Goal: Transaction & Acquisition: Book appointment/travel/reservation

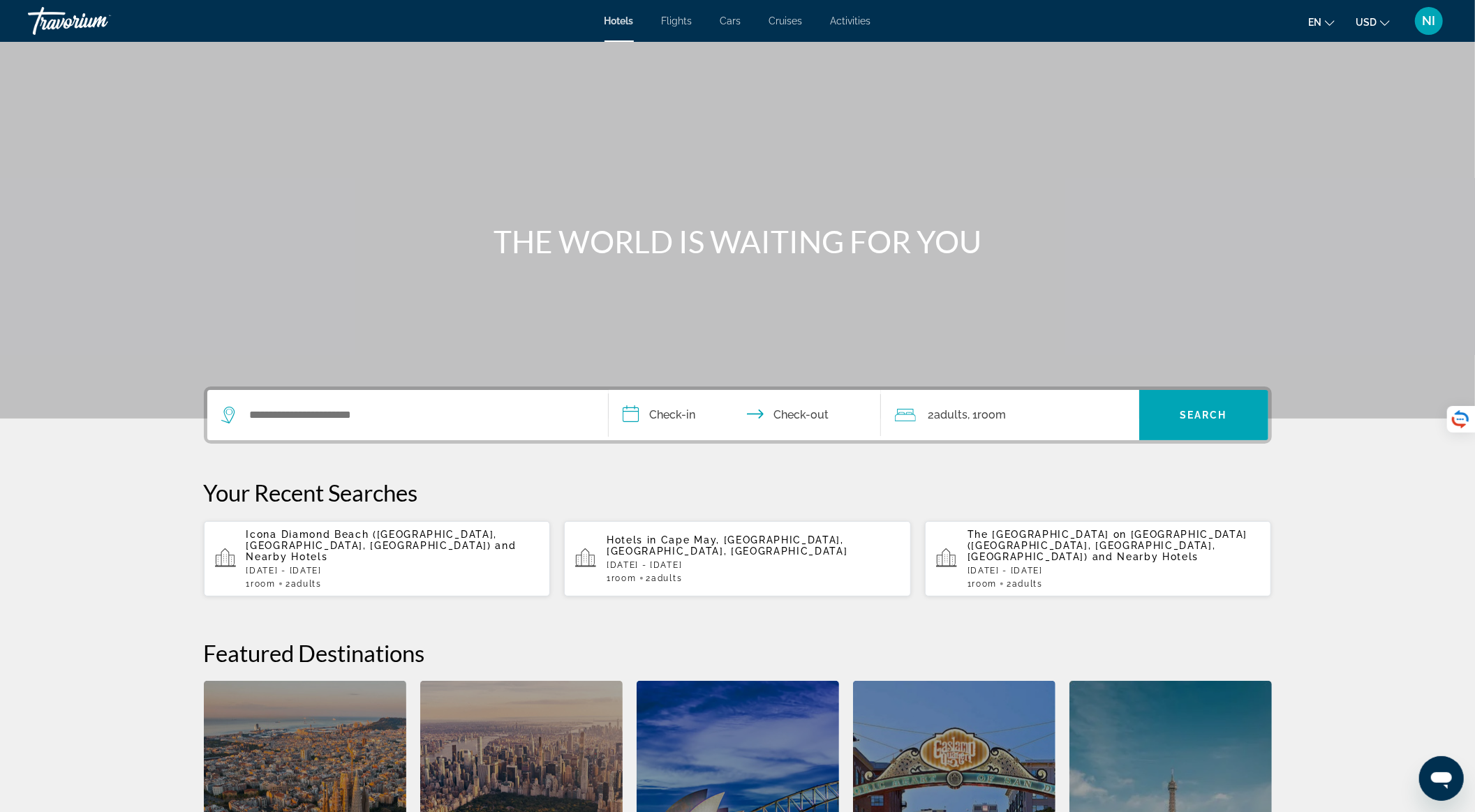
click at [413, 537] on span "Icona Diamond Beach ([GEOGRAPHIC_DATA], [GEOGRAPHIC_DATA], [GEOGRAPHIC_DATA])" at bounding box center [372, 539] width 251 height 22
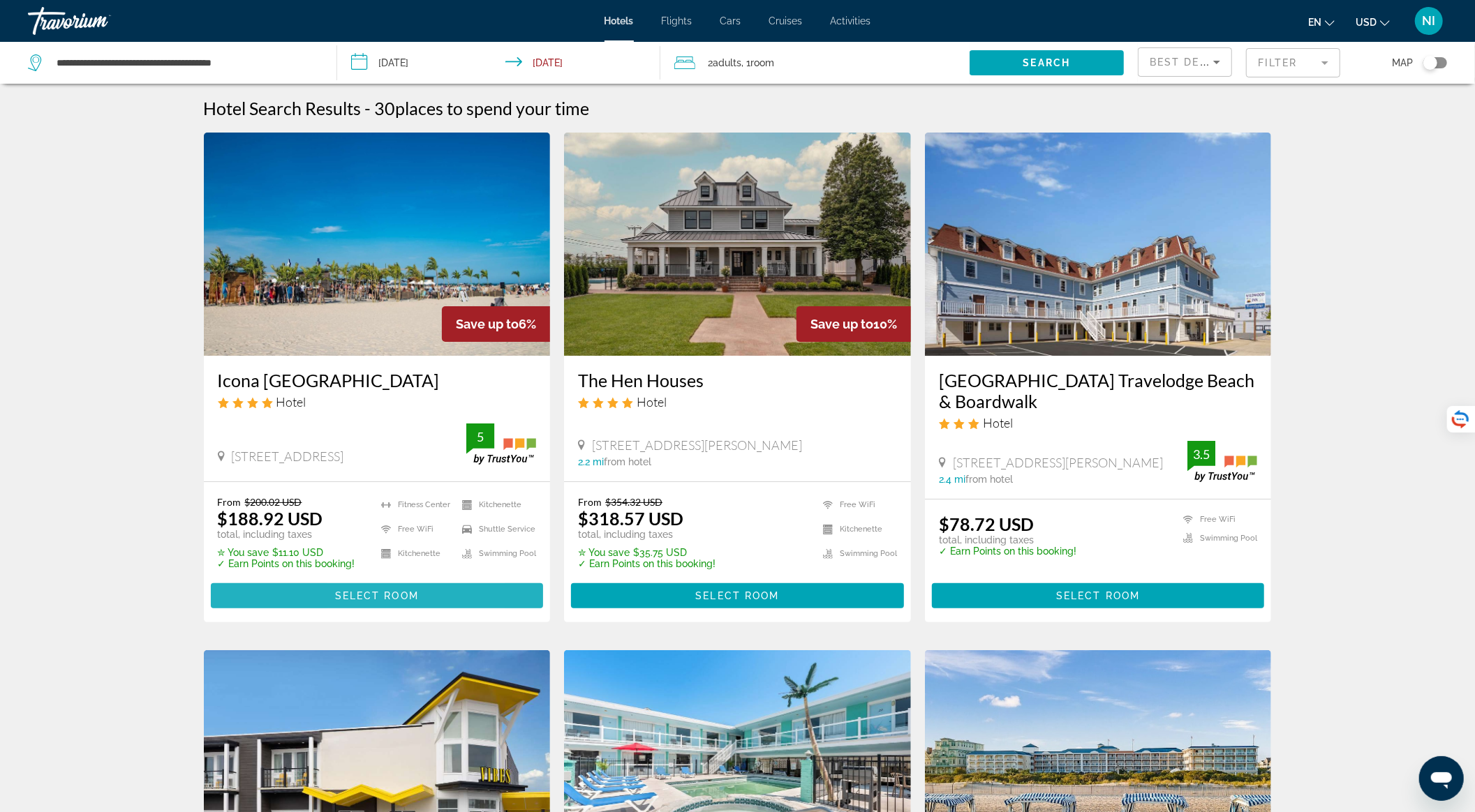
click at [347, 592] on span "Select Room" at bounding box center [377, 596] width 84 height 11
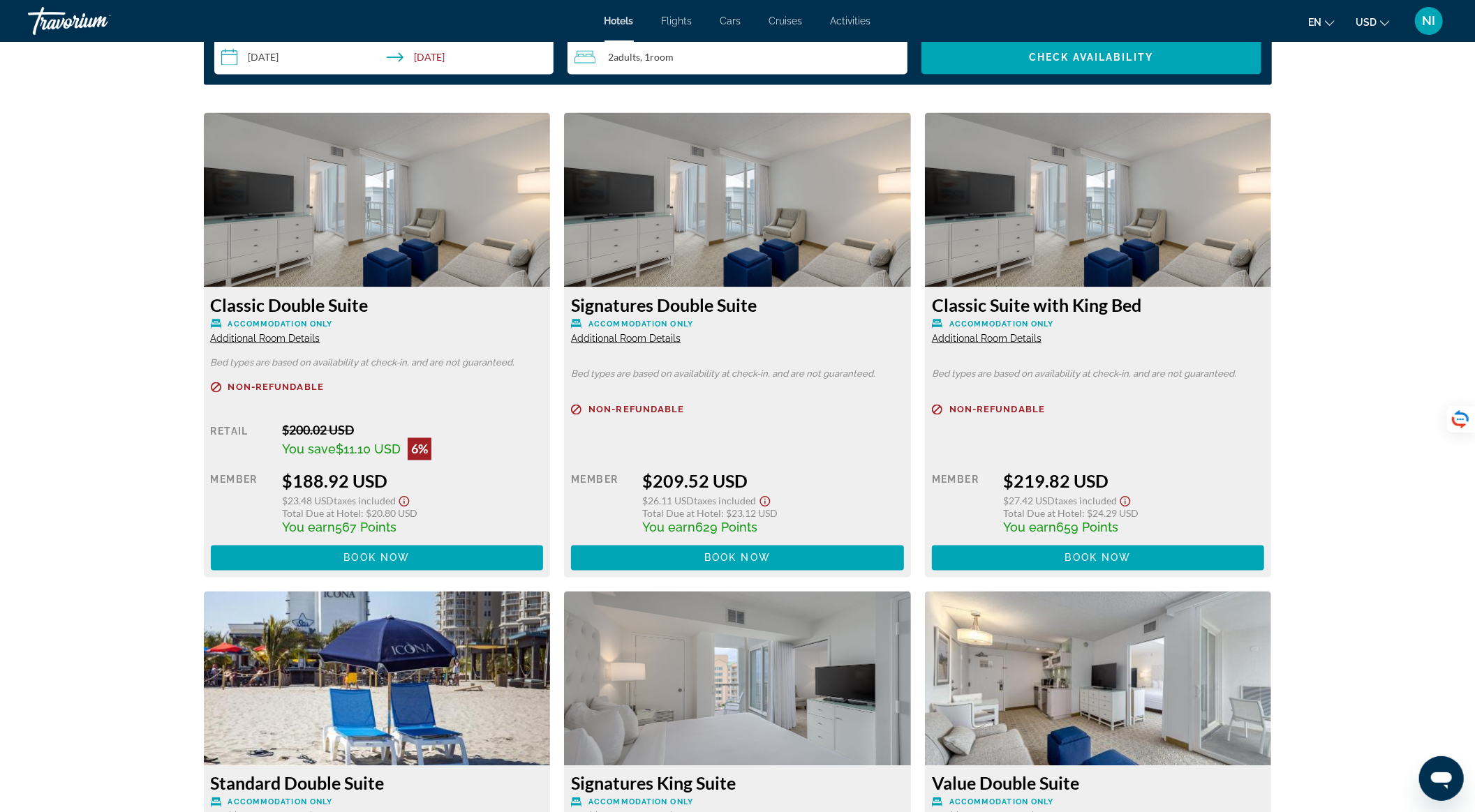
scroll to position [1860, 0]
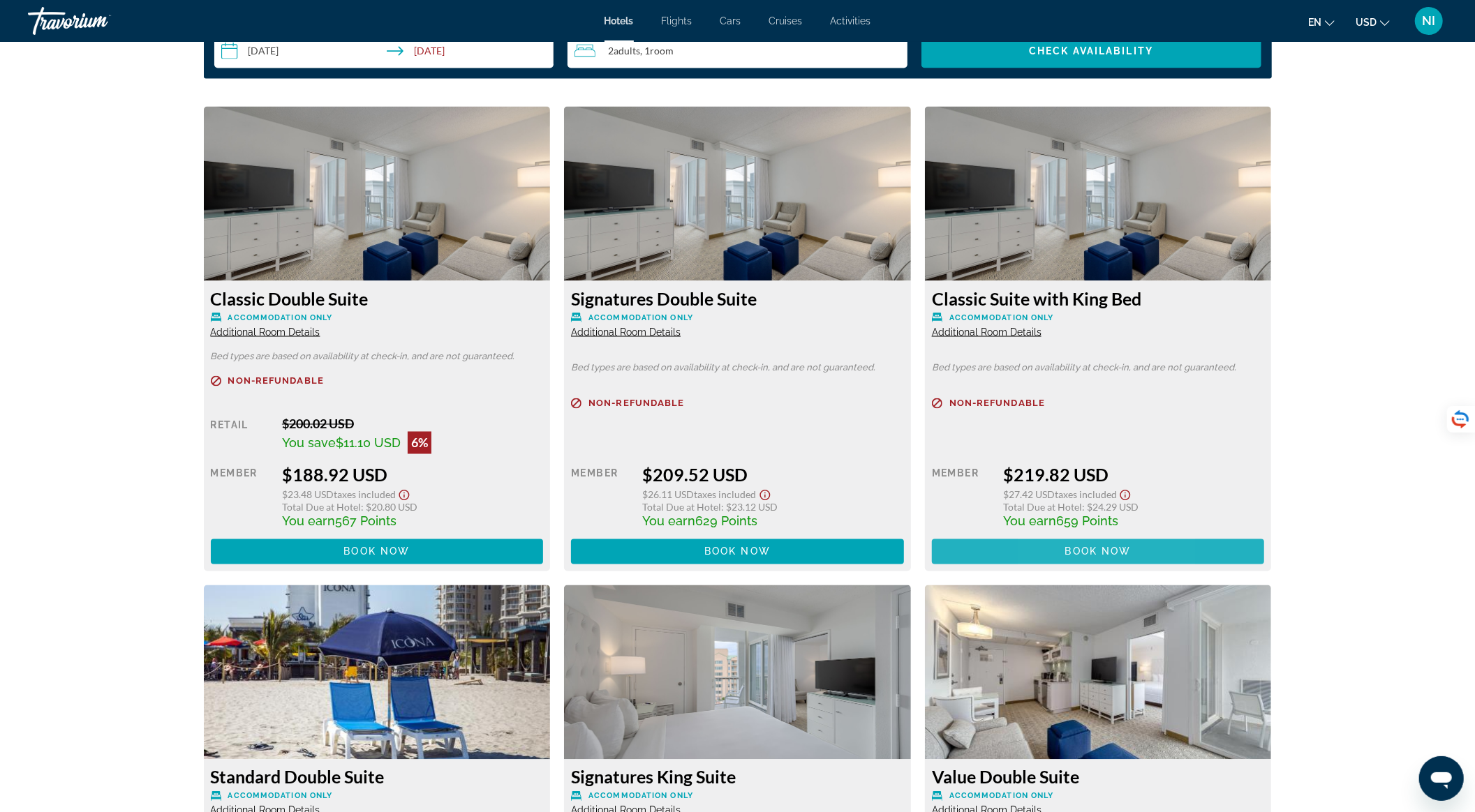
click at [1052, 557] on span "Main content" at bounding box center [1098, 552] width 333 height 34
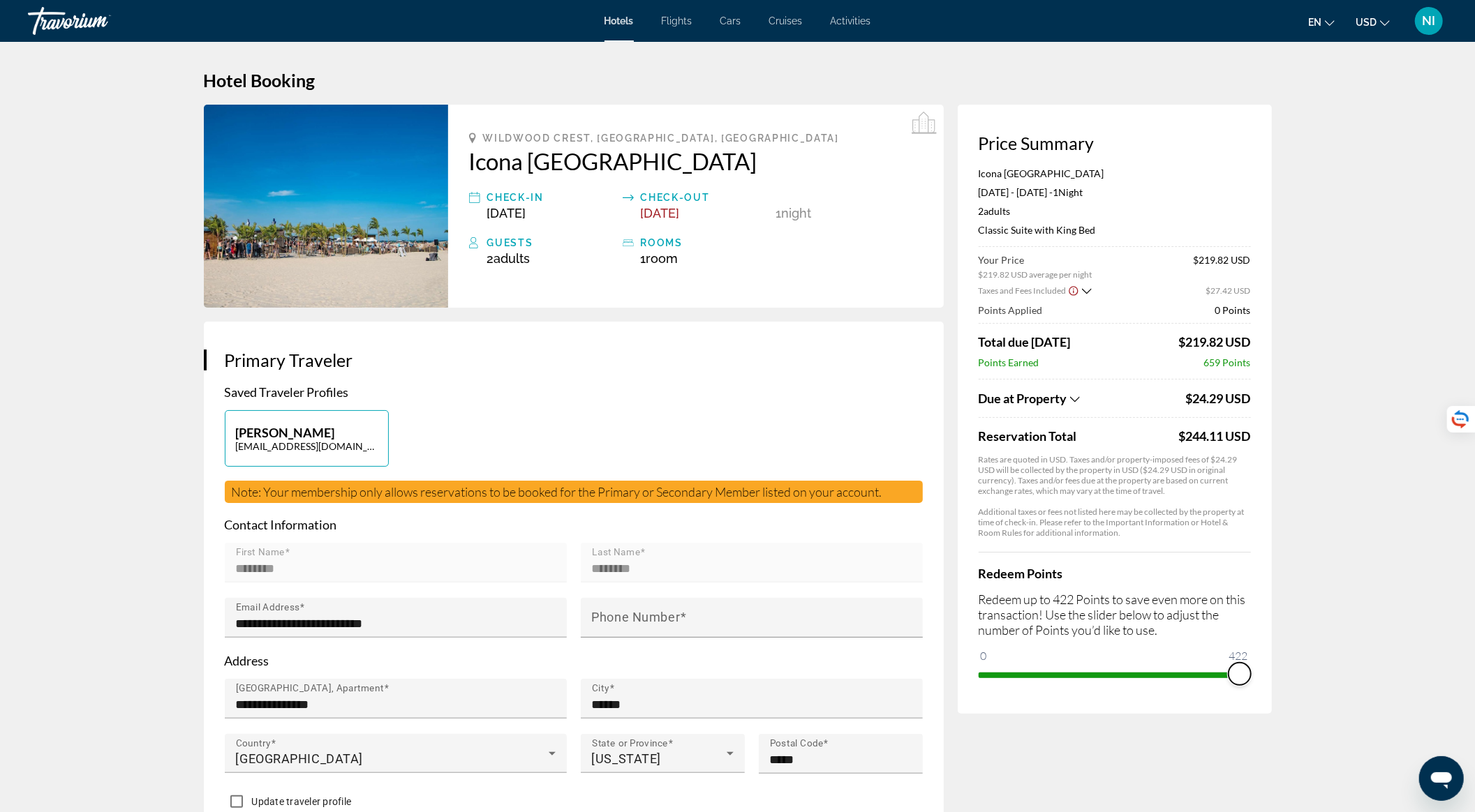
drag, startPoint x: 993, startPoint y: 652, endPoint x: 1245, endPoint y: 679, distance: 253.4
click at [1245, 679] on span "ngx-slider" at bounding box center [1239, 674] width 22 height 22
drag, startPoint x: 1224, startPoint y: 672, endPoint x: 1035, endPoint y: 676, distance: 189.0
click at [1035, 676] on span "ngx-slider" at bounding box center [1034, 674] width 22 height 22
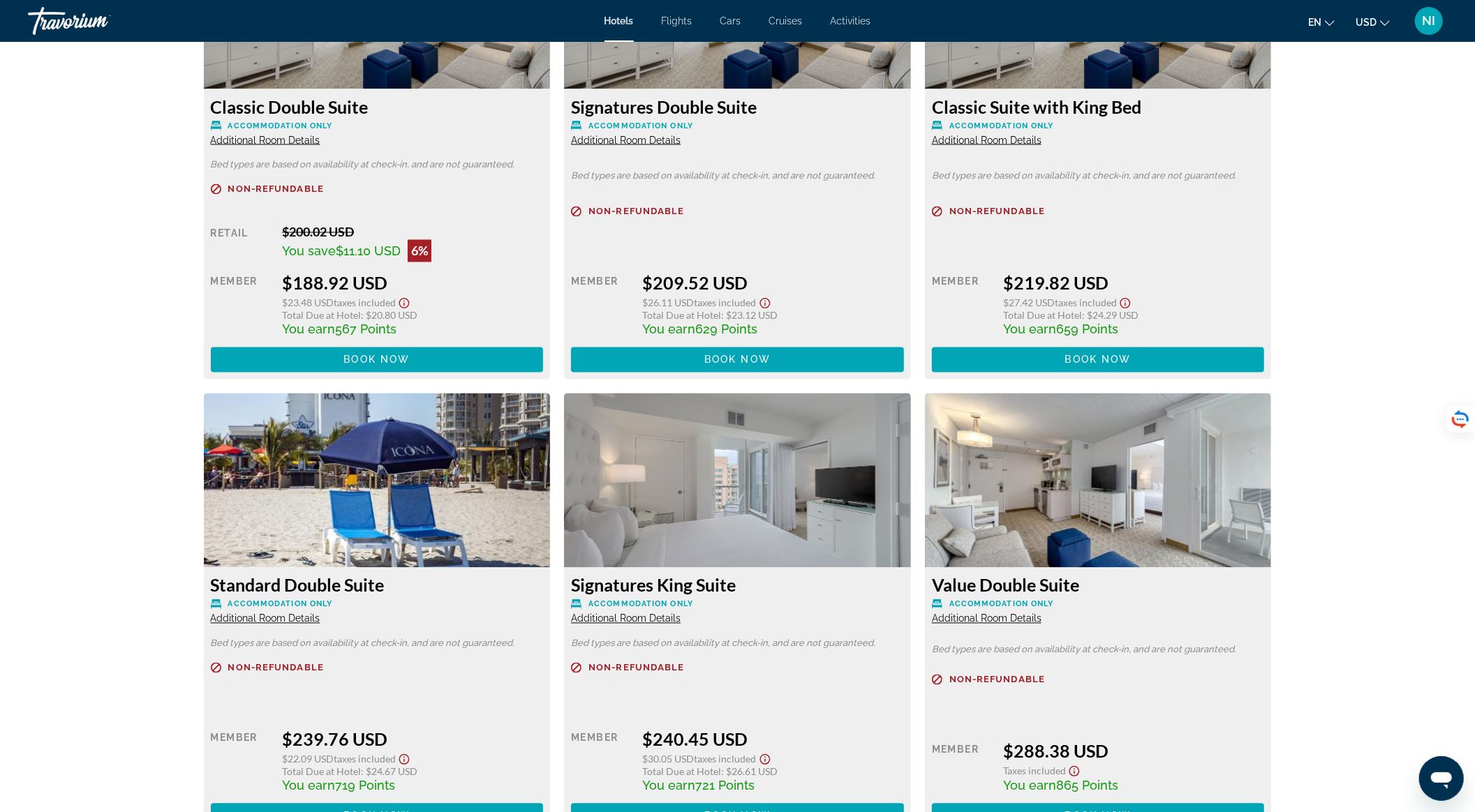
scroll to position [1959, 0]
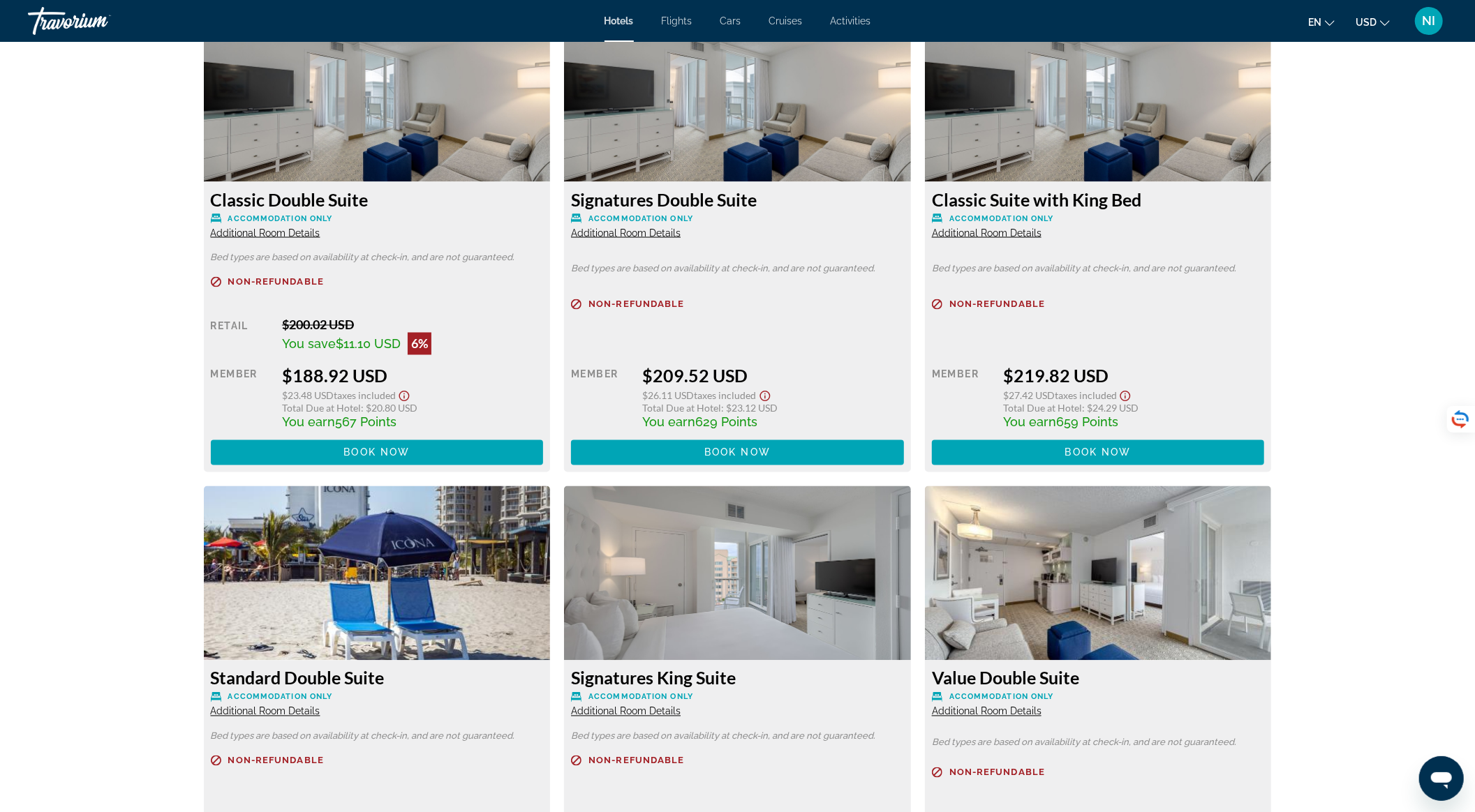
click at [285, 229] on span "Additional Room Details" at bounding box center [265, 233] width 110 height 11
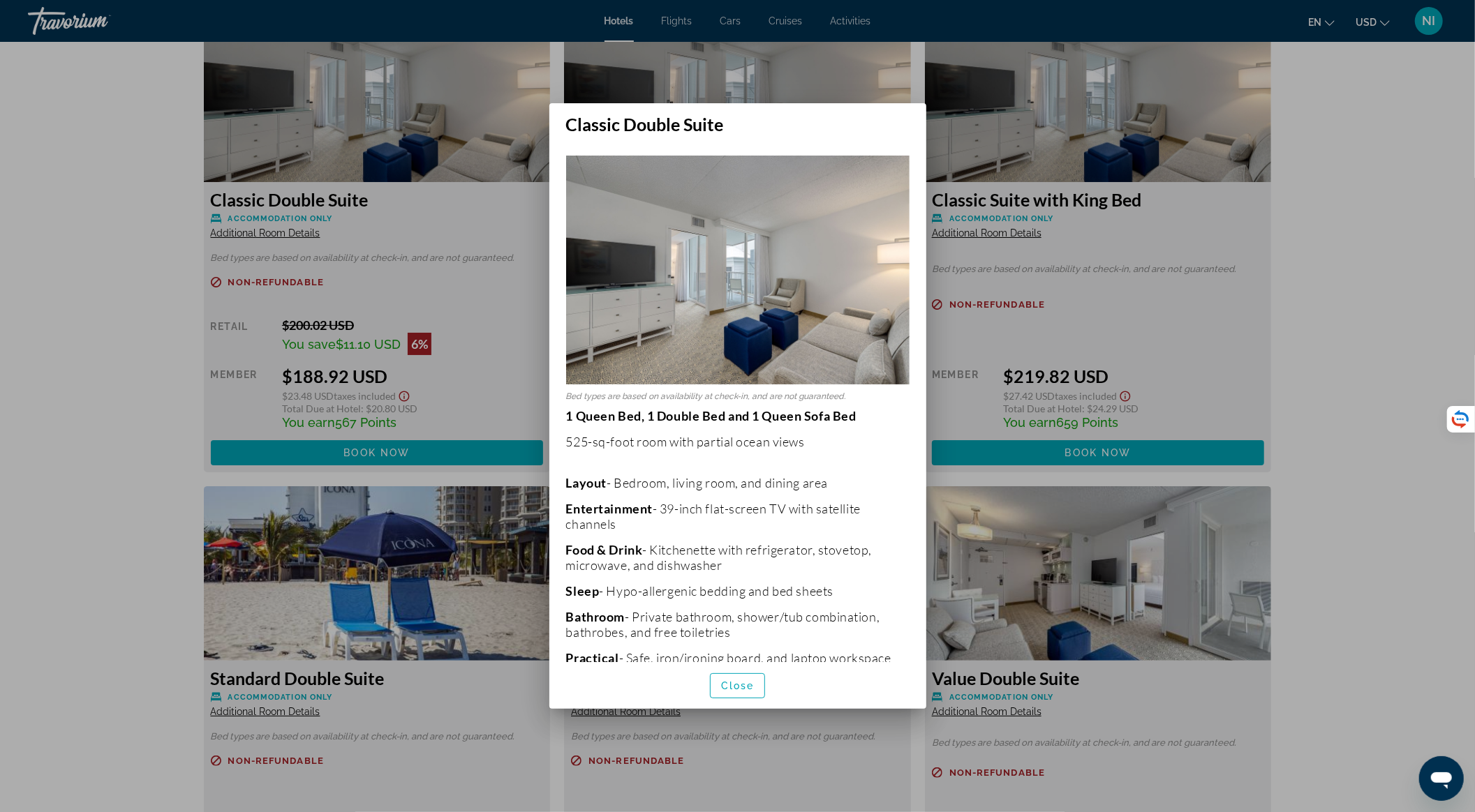
scroll to position [0, 0]
click at [467, 366] on div at bounding box center [737, 406] width 1475 height 812
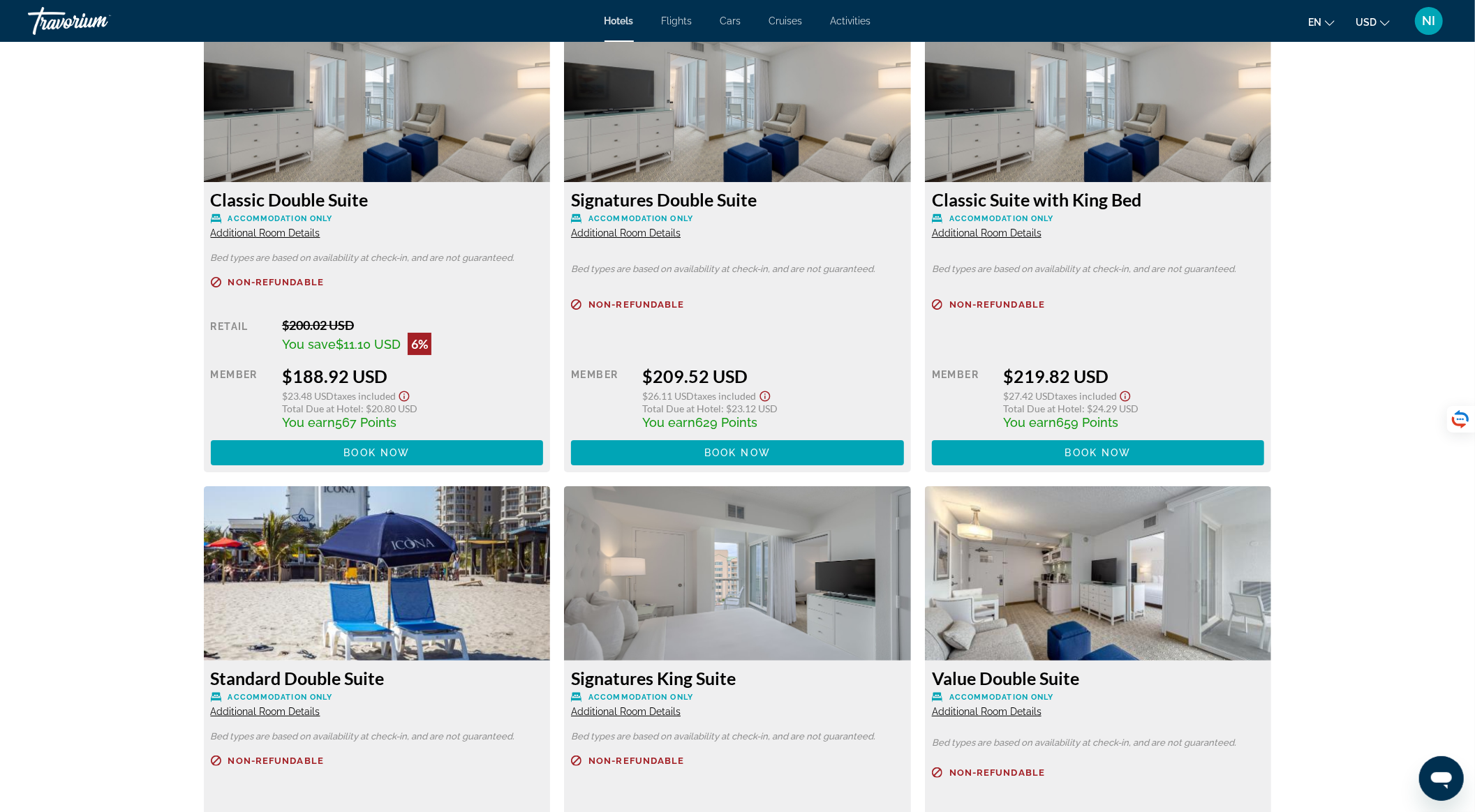
scroll to position [1959, 0]
click at [409, 448] on span "Book now" at bounding box center [376, 453] width 66 height 11
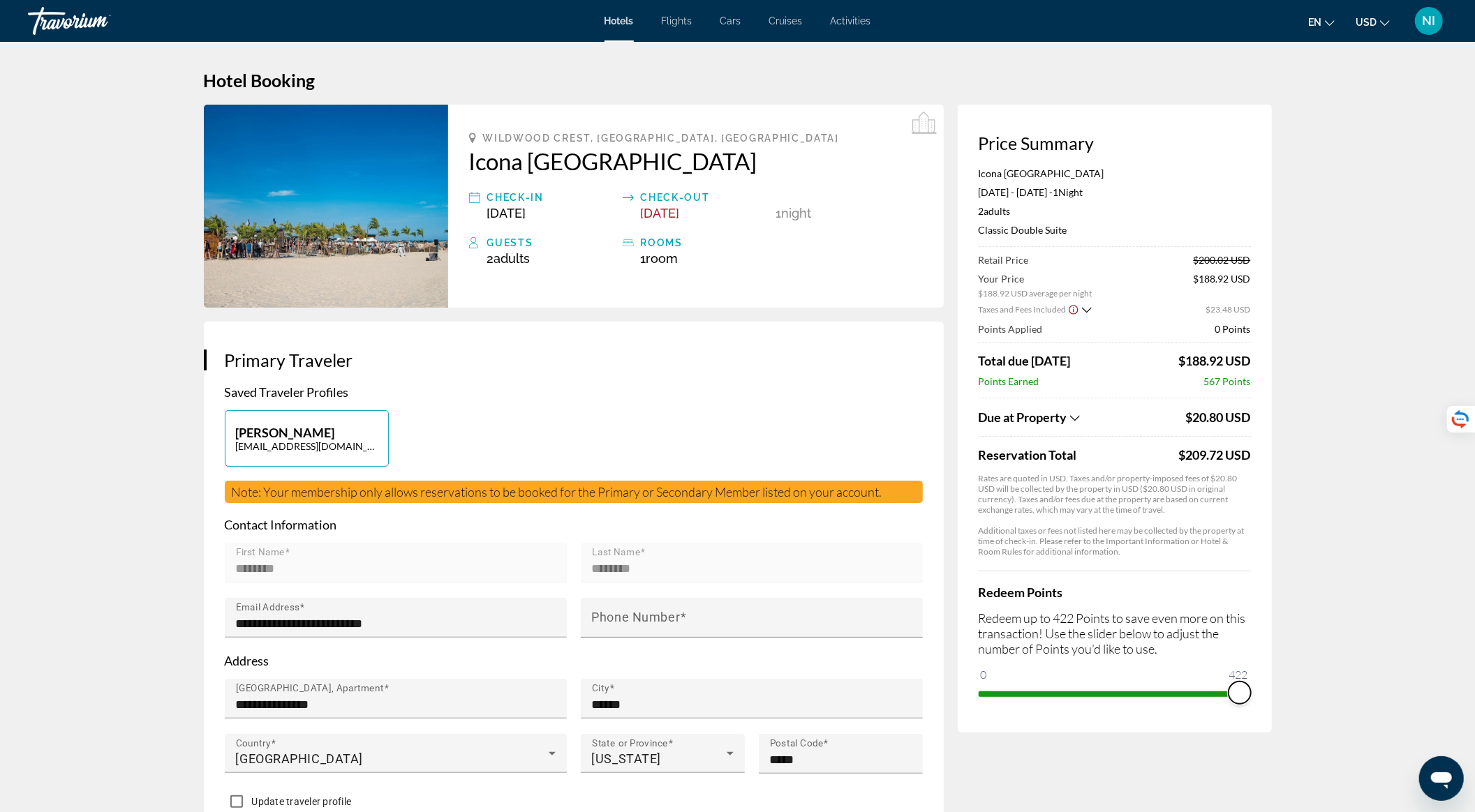
drag, startPoint x: 993, startPoint y: 671, endPoint x: 1287, endPoint y: 703, distance: 295.7
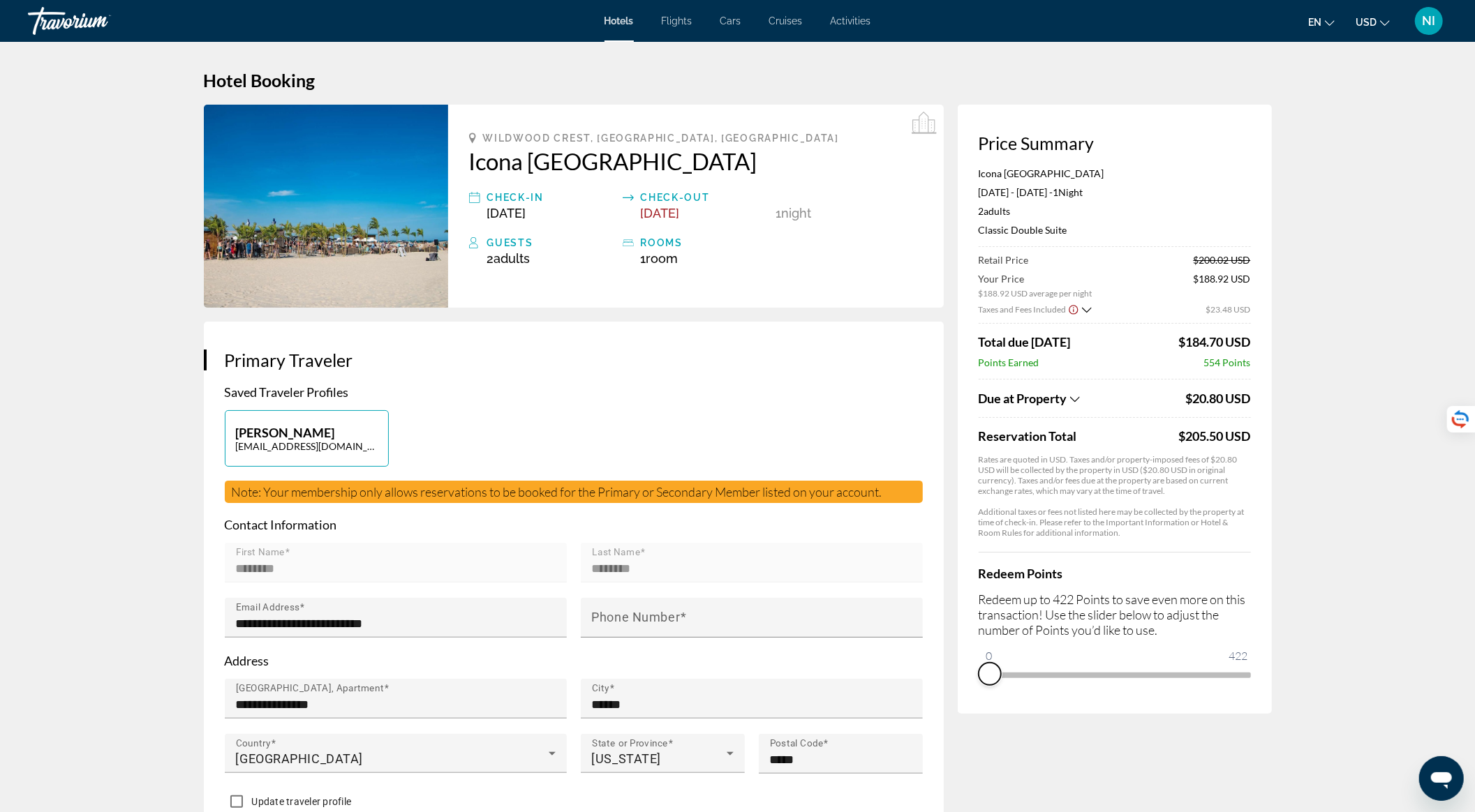
drag, startPoint x: 1233, startPoint y: 691, endPoint x: 979, endPoint y: 710, distance: 254.7
click at [979, 710] on div "Price Summary Icona [GEOGRAPHIC_DATA] [DATE] - [DATE] - 1 Night Nights 2 Adult …" at bounding box center [1114, 409] width 314 height 609
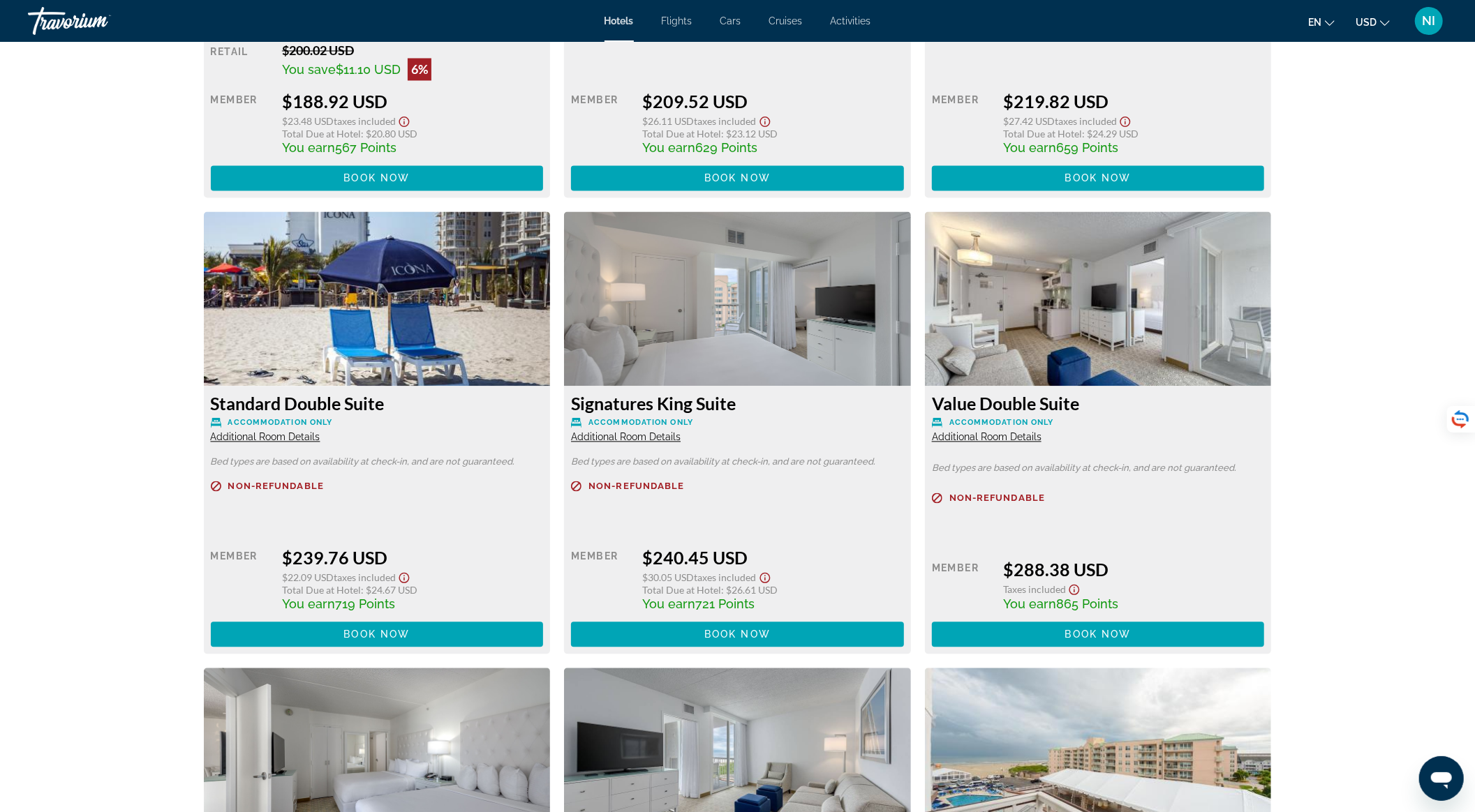
scroll to position [2232, 0]
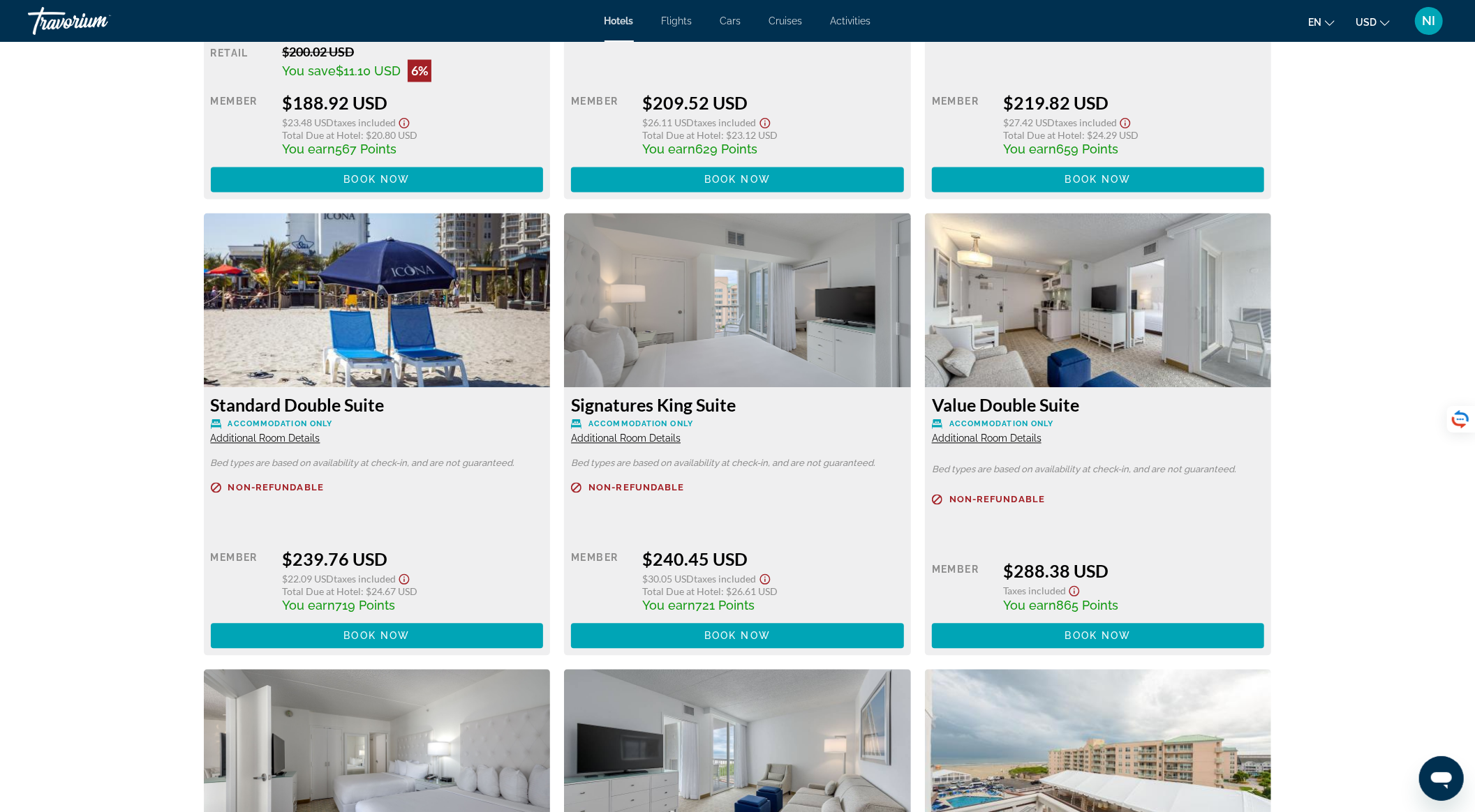
click at [663, 444] on div "Signatures King Suite Accommodation Only Additional Room Details" at bounding box center [737, 418] width 333 height 50
click at [659, 437] on span "Additional Room Details" at bounding box center [626, 438] width 110 height 11
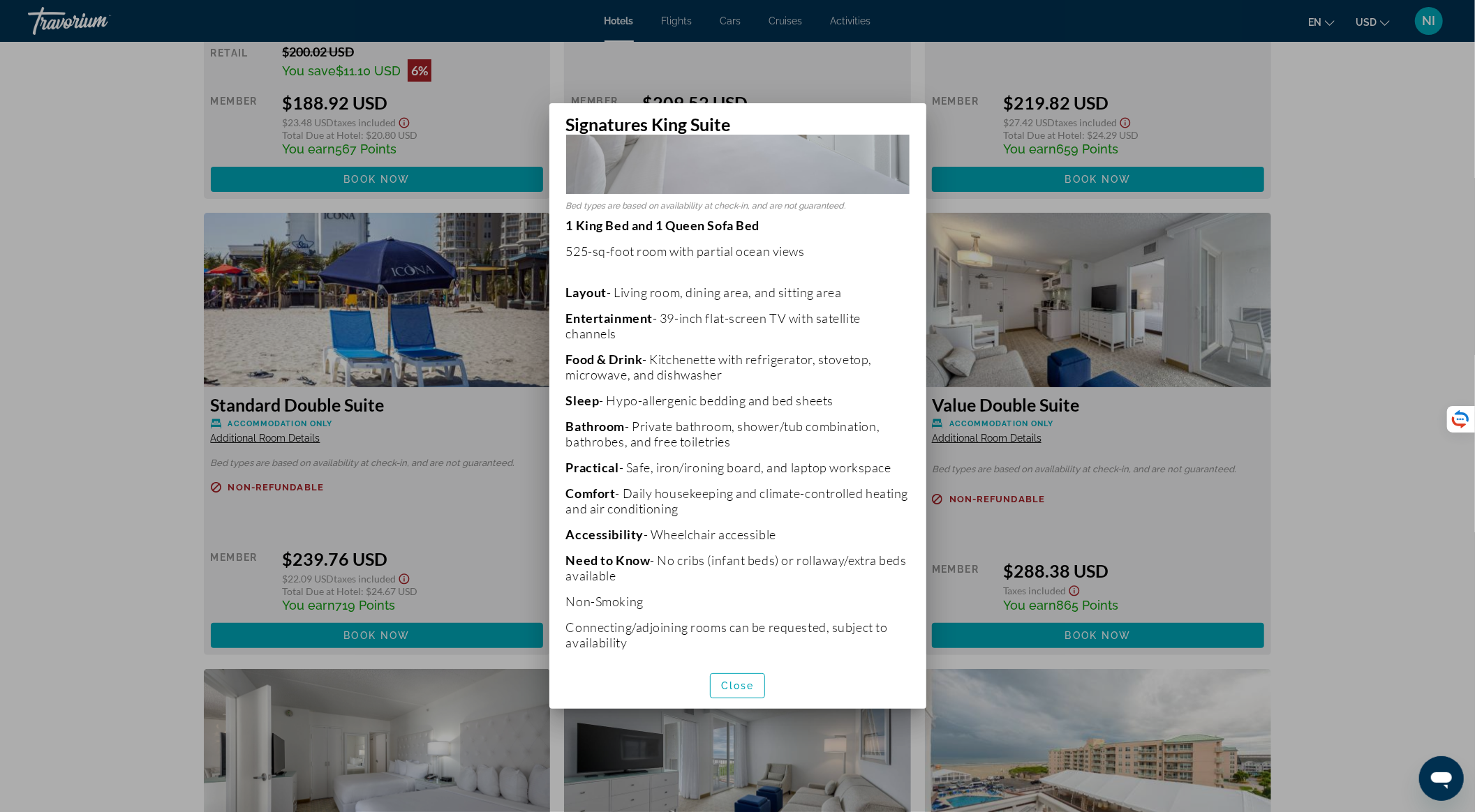
scroll to position [193, 0]
click at [751, 684] on span "Close" at bounding box center [737, 686] width 34 height 11
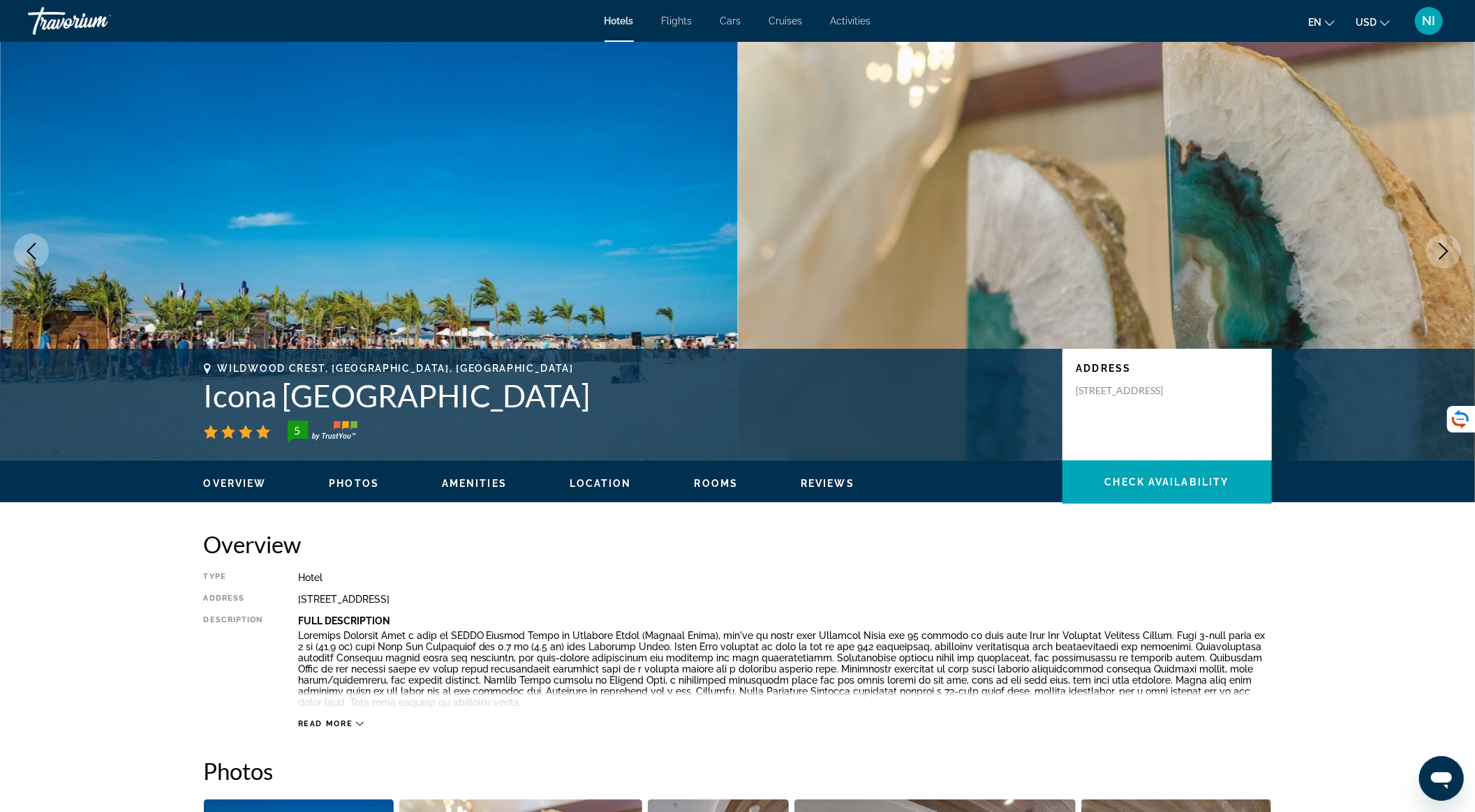
scroll to position [2232, 0]
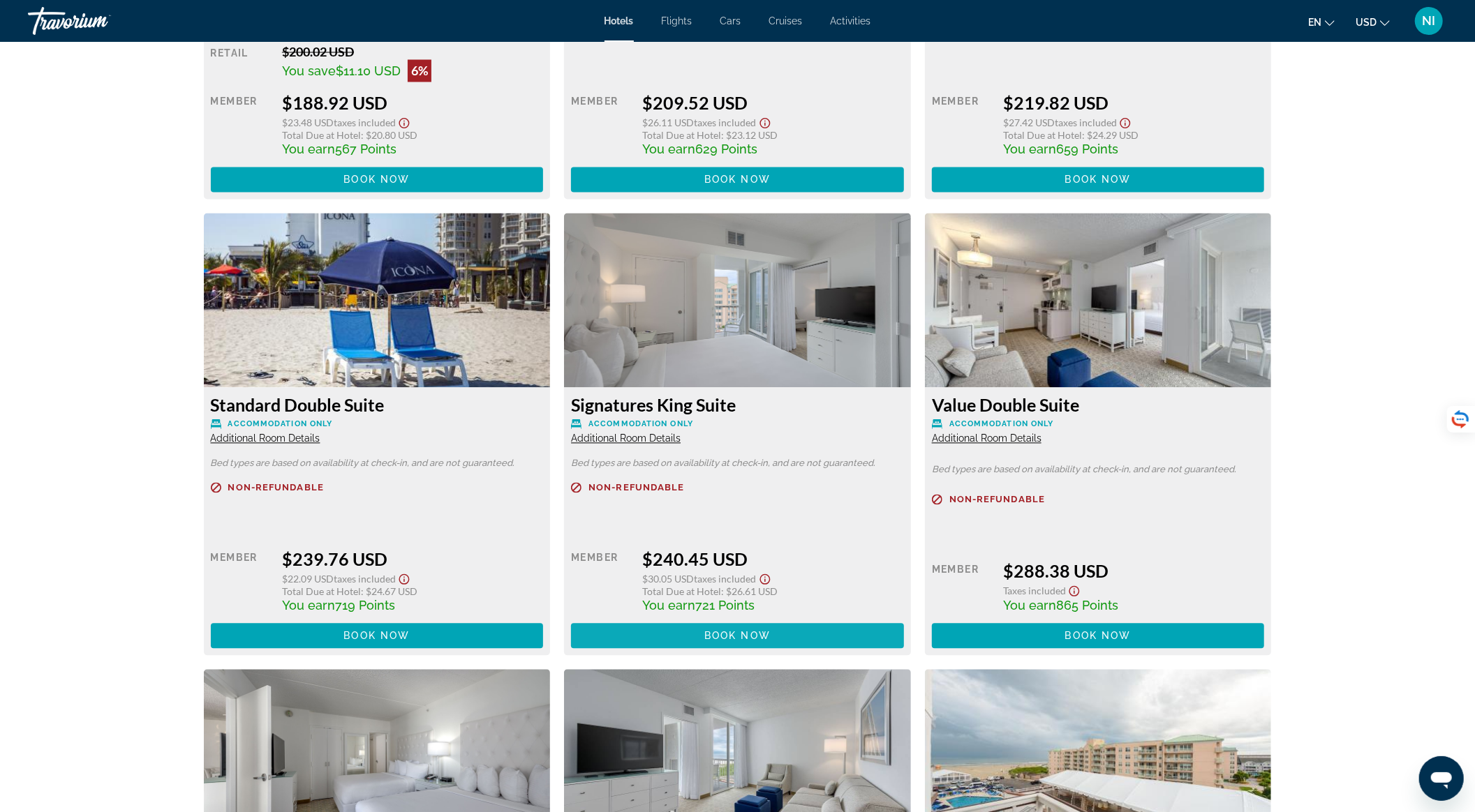
click at [725, 632] on span "Book now" at bounding box center [737, 635] width 66 height 11
